Goal: Task Accomplishment & Management: Complete application form

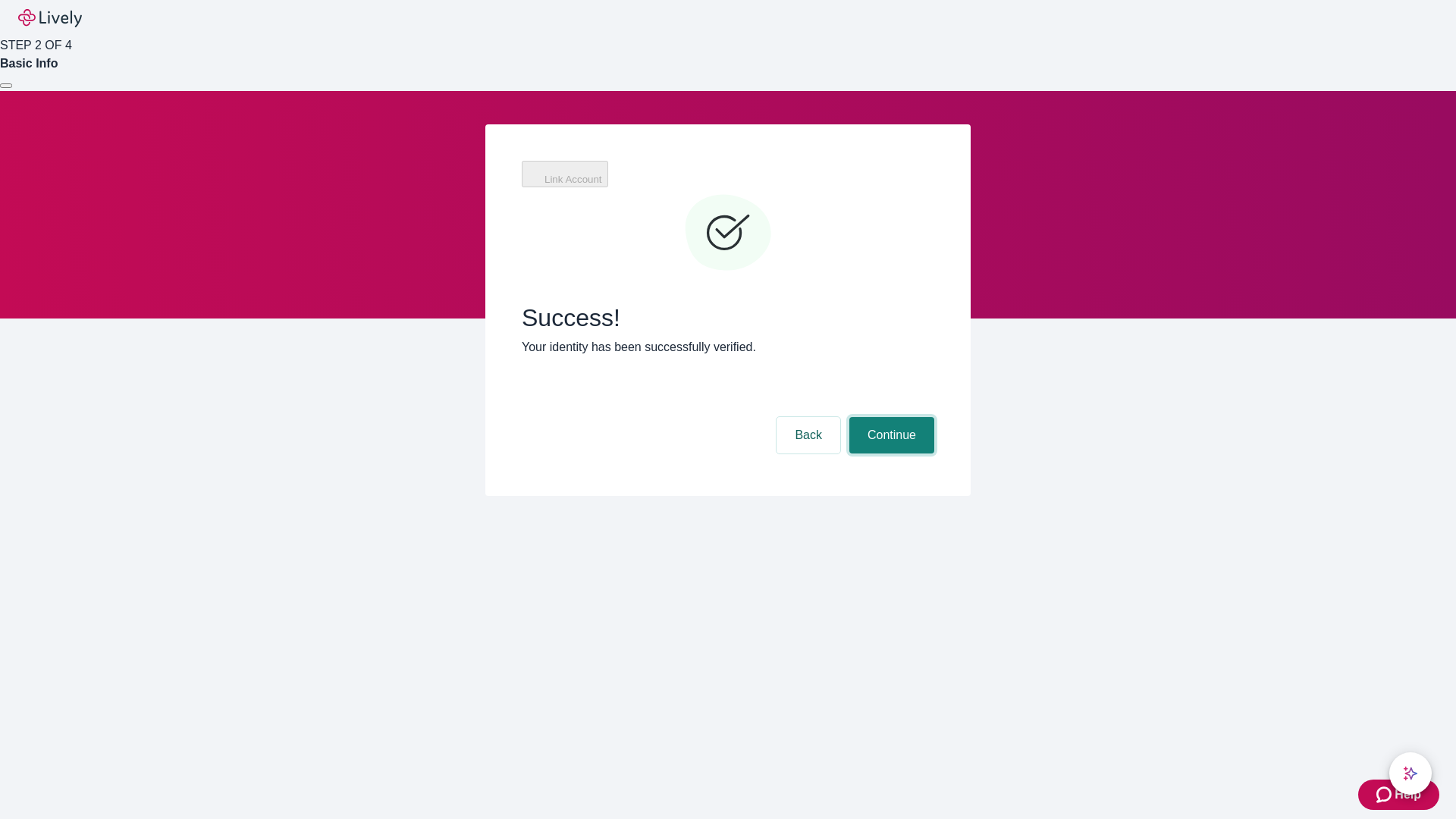
click at [890, 417] on button "Continue" at bounding box center [891, 435] width 85 height 36
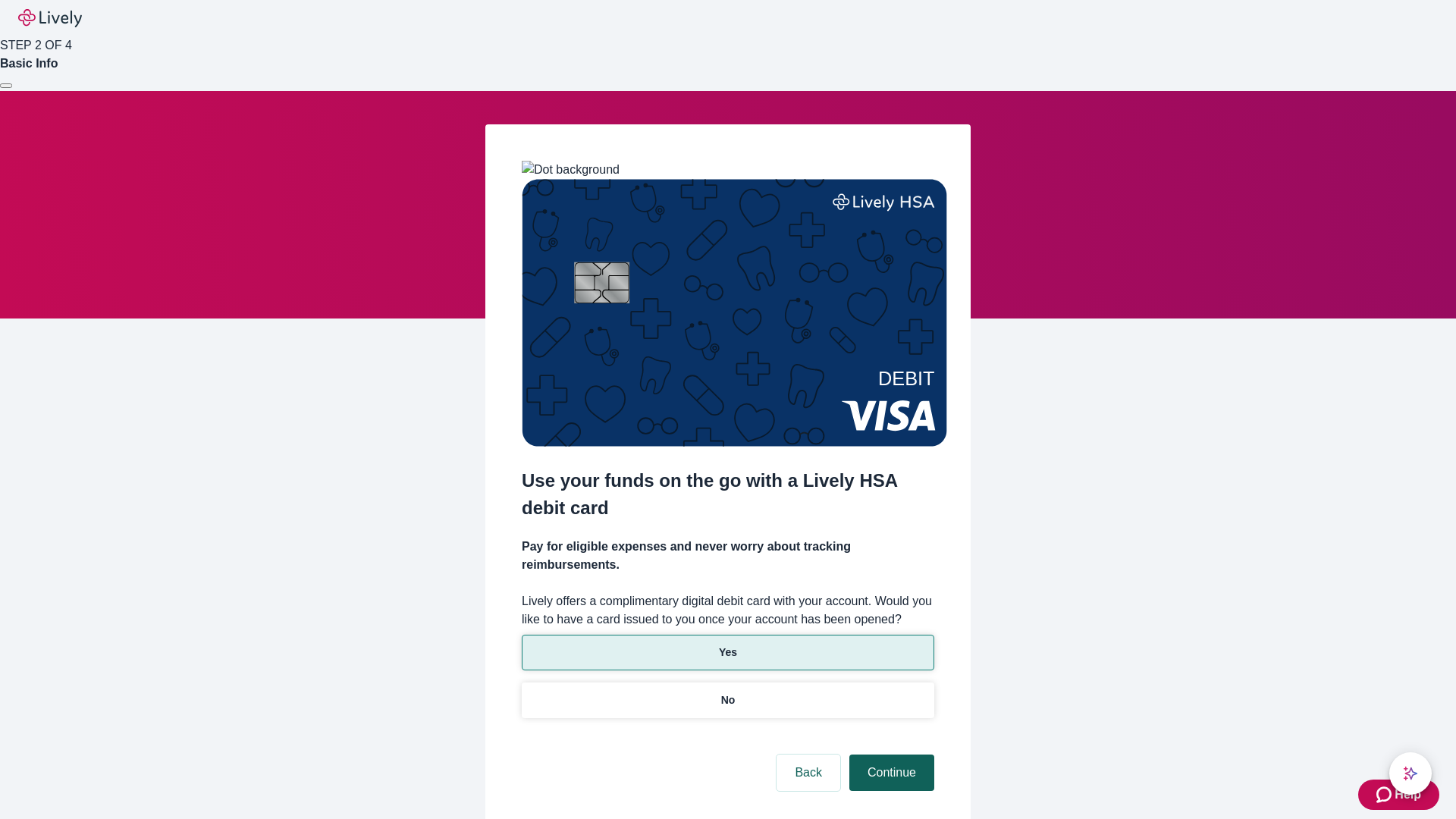
click at [728, 645] on p "Yes" at bounding box center [728, 653] width 18 height 16
click at [890, 755] on button "Continue" at bounding box center [891, 772] width 85 height 36
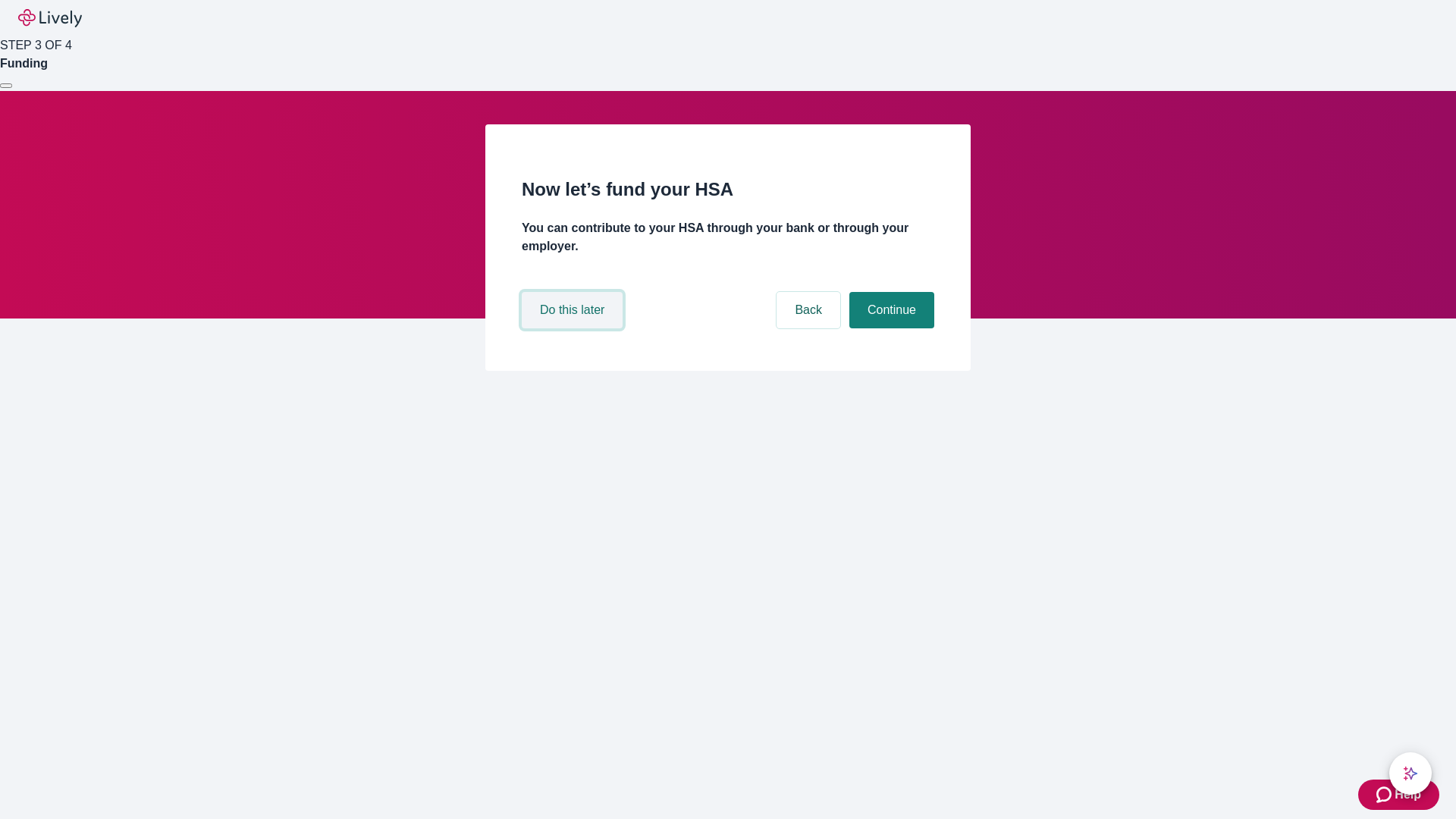
click at [574, 328] on button "Do this later" at bounding box center [572, 309] width 101 height 36
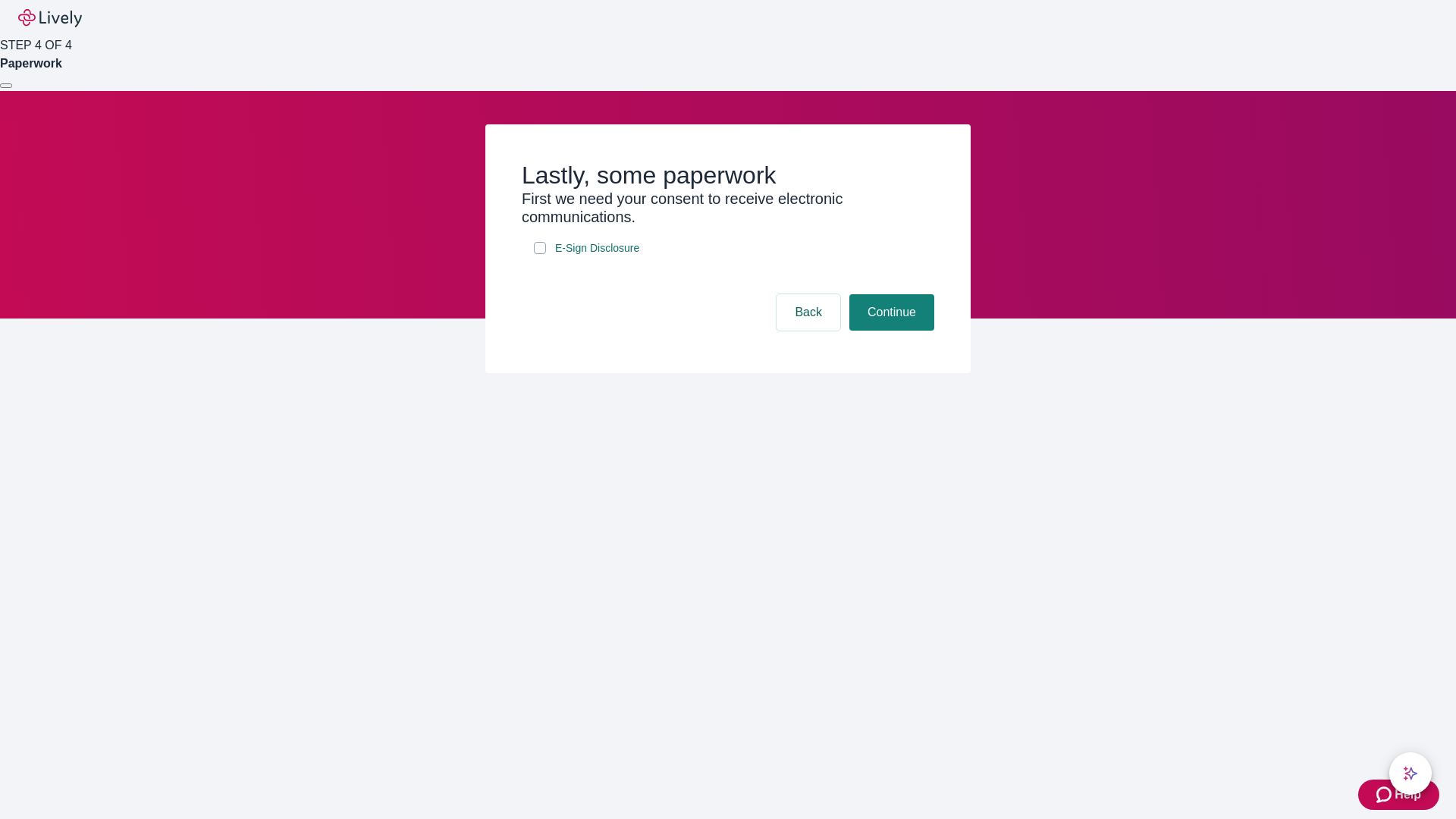
click at [540, 254] on input "E-Sign Disclosure" at bounding box center [540, 248] width 12 height 12
checkbox input "true"
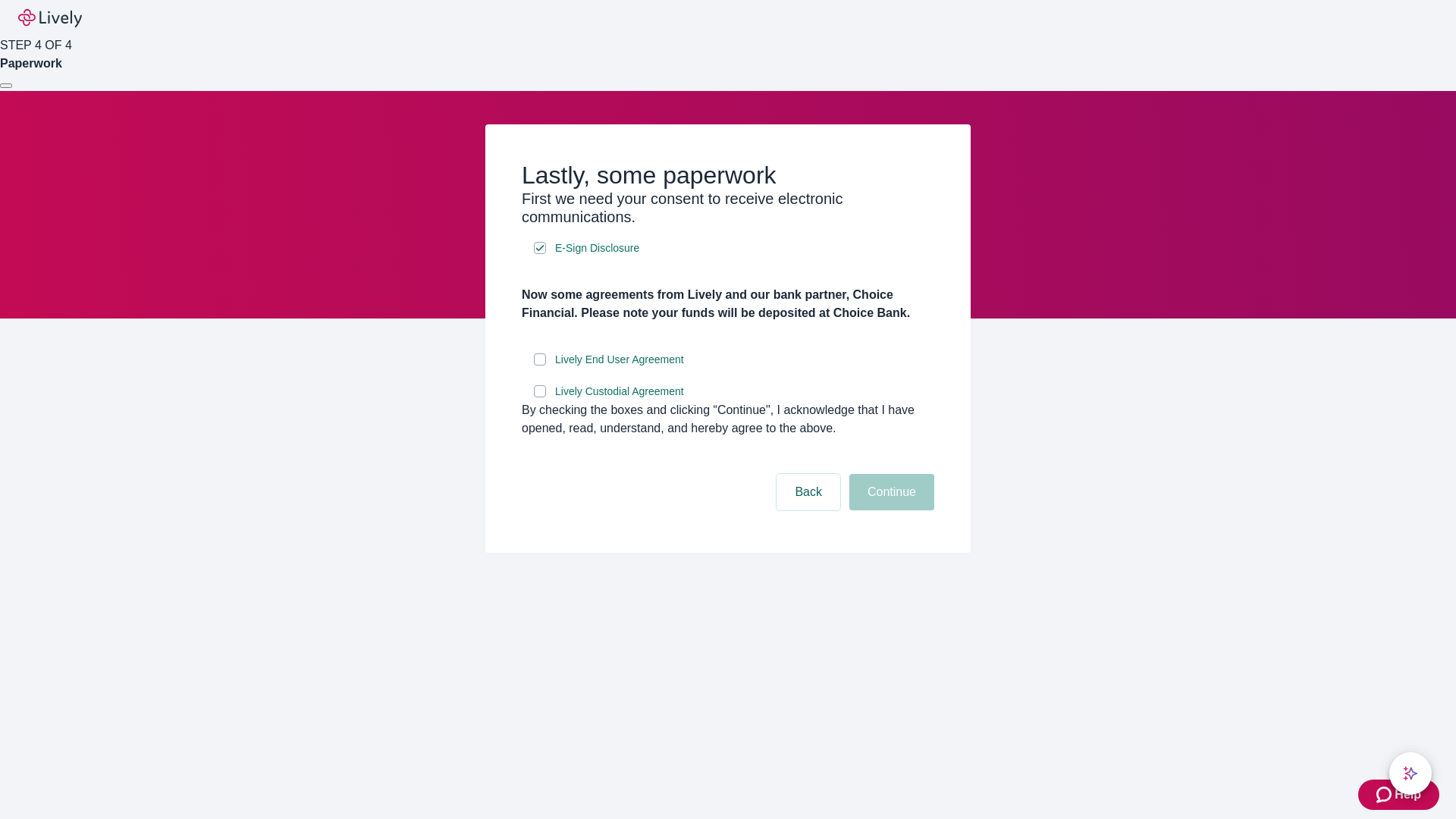
click at [540, 365] on input "Lively End User Agreement" at bounding box center [540, 359] width 12 height 12
checkbox input "true"
click at [540, 397] on input "Lively Custodial Agreement" at bounding box center [540, 391] width 12 height 12
checkbox input "true"
click at [890, 510] on button "Continue" at bounding box center [891, 491] width 85 height 36
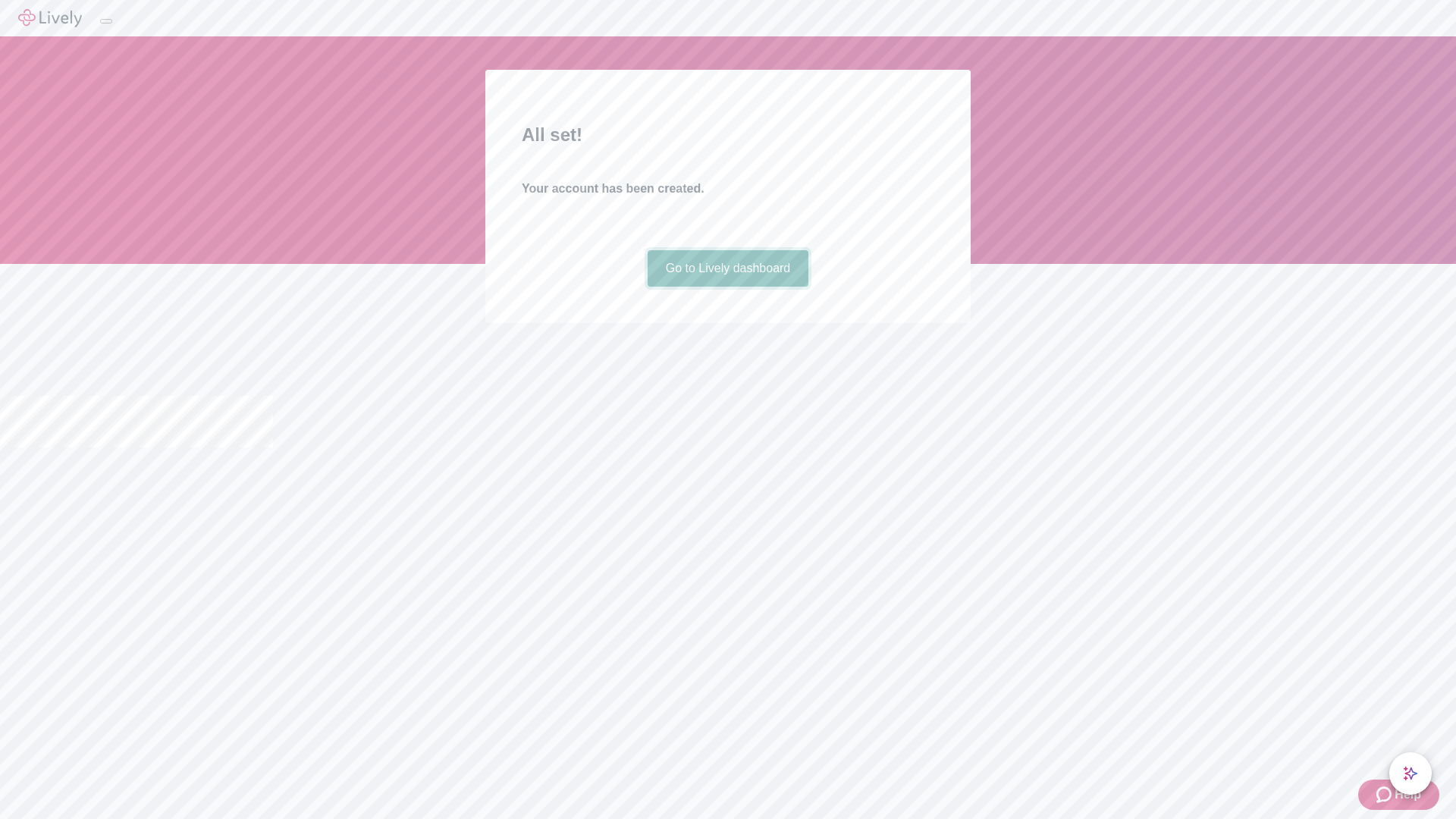
click at [728, 286] on link "Go to Lively dashboard" at bounding box center [728, 268] width 161 height 36
